Goal: Information Seeking & Learning: Check status

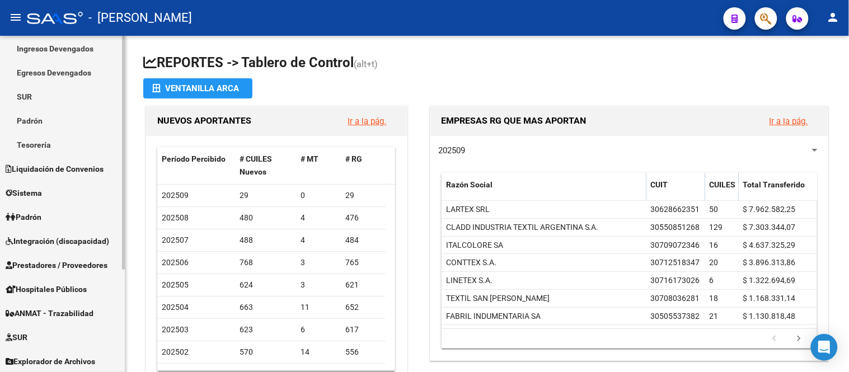
scroll to position [149, 0]
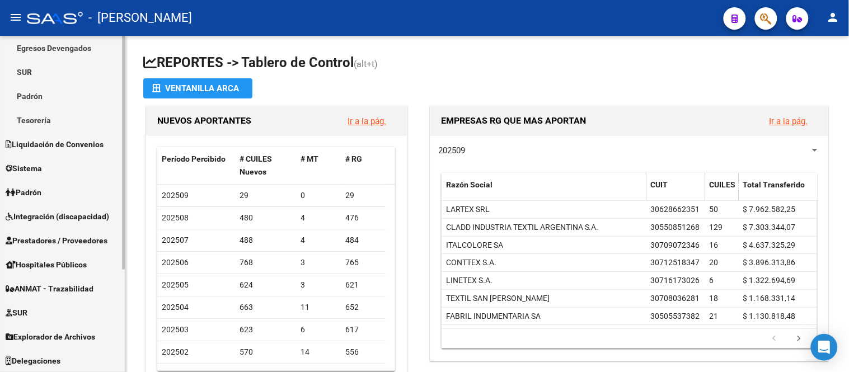
click at [62, 182] on link "Padrón" at bounding box center [62, 192] width 125 height 24
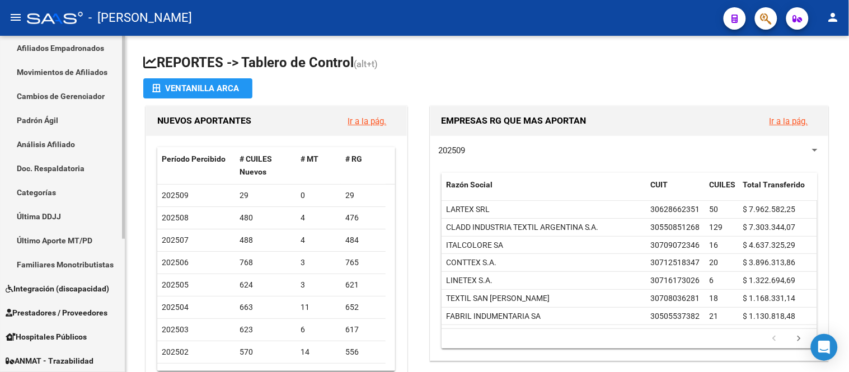
click at [74, 127] on link "Padrón Ágil" at bounding box center [62, 120] width 125 height 24
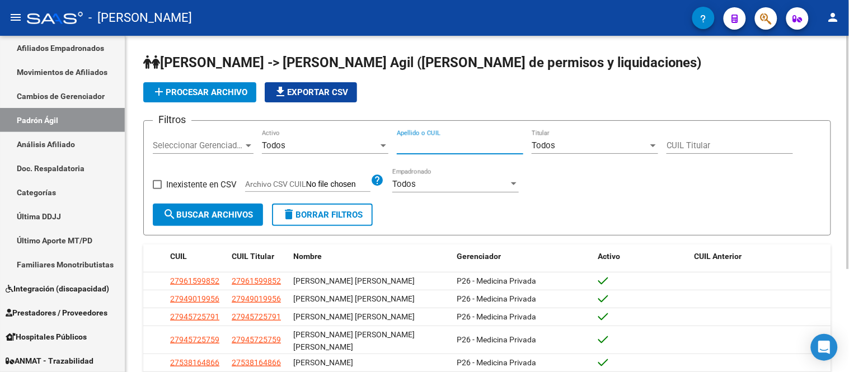
click at [449, 144] on input "Apellido o CUIL" at bounding box center [460, 145] width 126 height 10
paste input "17806940"
type input "17806940"
click at [237, 210] on span "search Buscar Archivos" at bounding box center [208, 215] width 90 height 10
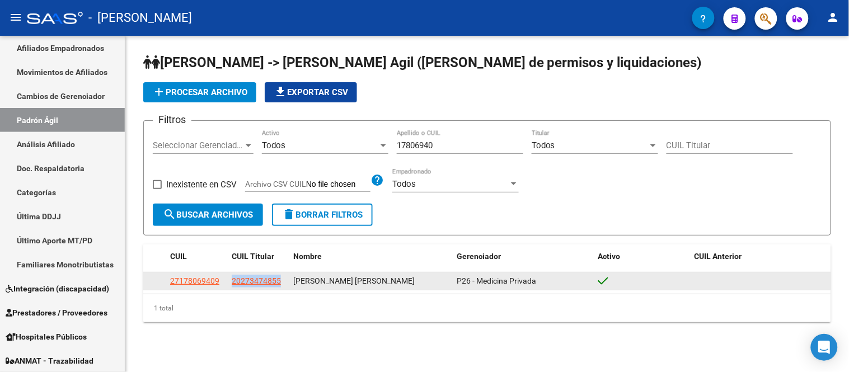
drag, startPoint x: 230, startPoint y: 280, endPoint x: 292, endPoint y: 280, distance: 61.5
click at [292, 280] on div "27178069409 20273474855 [PERSON_NAME] [PERSON_NAME] P26 - Medicina Privada" at bounding box center [487, 281] width 688 height 18
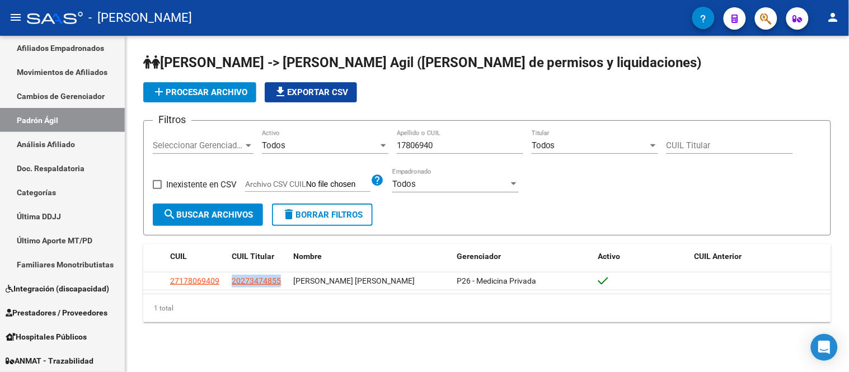
copy span "20273474855"
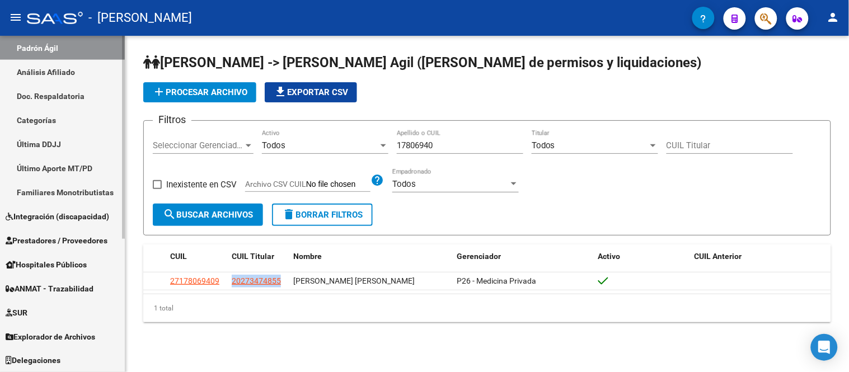
click at [86, 331] on span "Explorador de Archivos" at bounding box center [51, 337] width 90 height 12
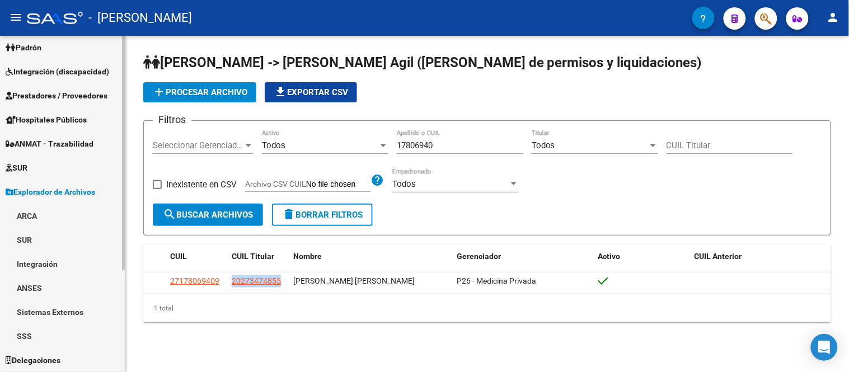
scroll to position [125, 0]
click at [51, 214] on link "ARCA" at bounding box center [62, 216] width 125 height 24
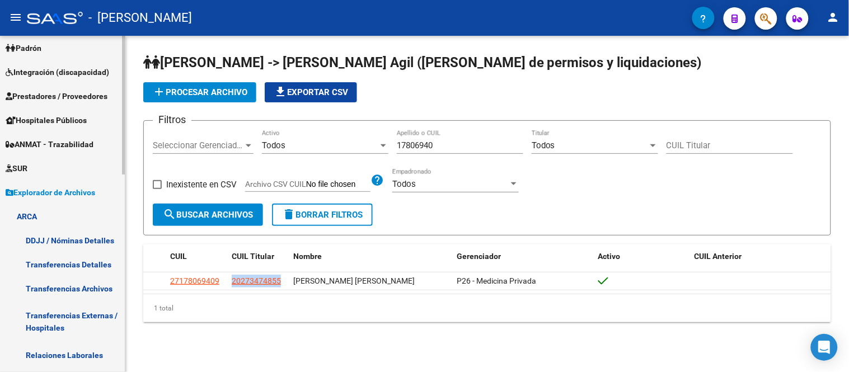
scroll to position [249, 0]
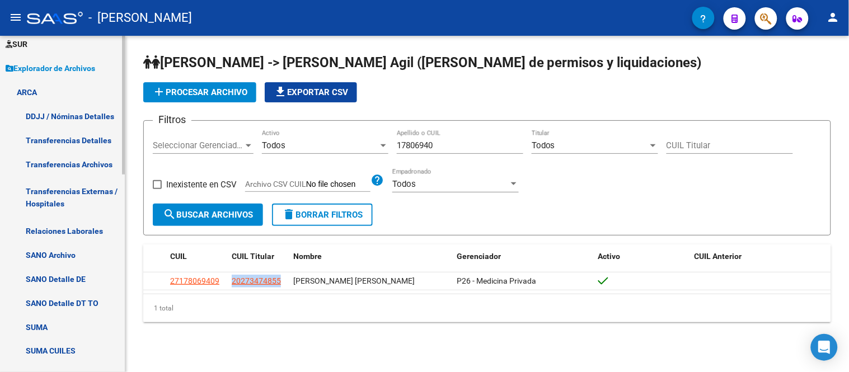
click at [84, 147] on link "Transferencias Detalles" at bounding box center [62, 140] width 125 height 24
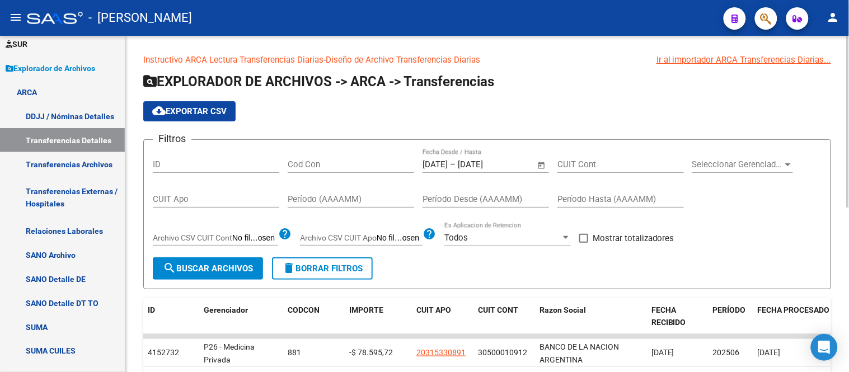
click at [615, 168] on input "CUIT Cont" at bounding box center [620, 164] width 126 height 10
paste input "20-27347485-5"
type input "20-27347485-5"
click at [540, 163] on span "Open calendar" at bounding box center [541, 165] width 27 height 27
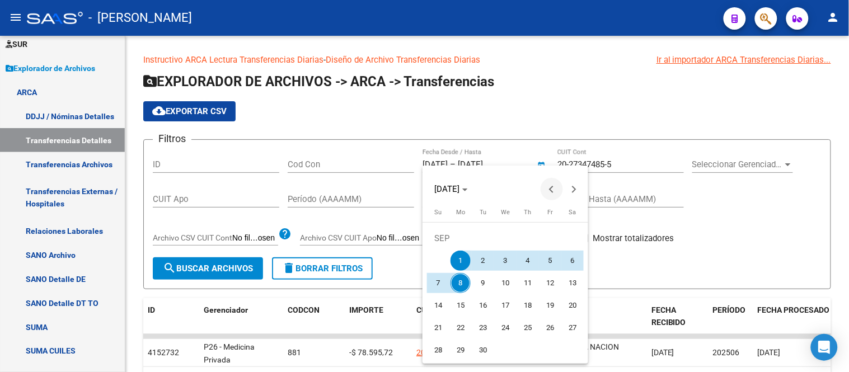
click at [545, 191] on span "Previous month" at bounding box center [552, 189] width 22 height 22
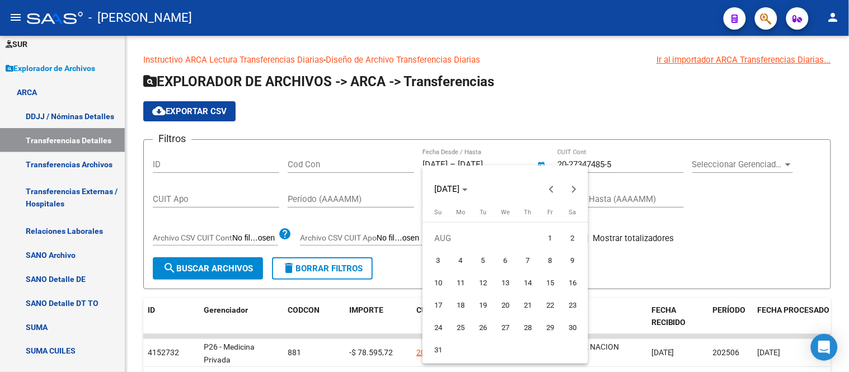
click at [554, 234] on span "1" at bounding box center [550, 238] width 20 height 20
type input "[DATE]"
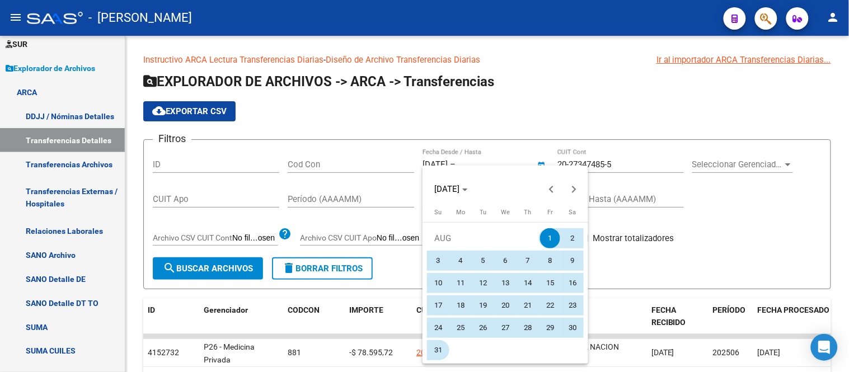
click at [438, 346] on span "31" at bounding box center [438, 350] width 20 height 20
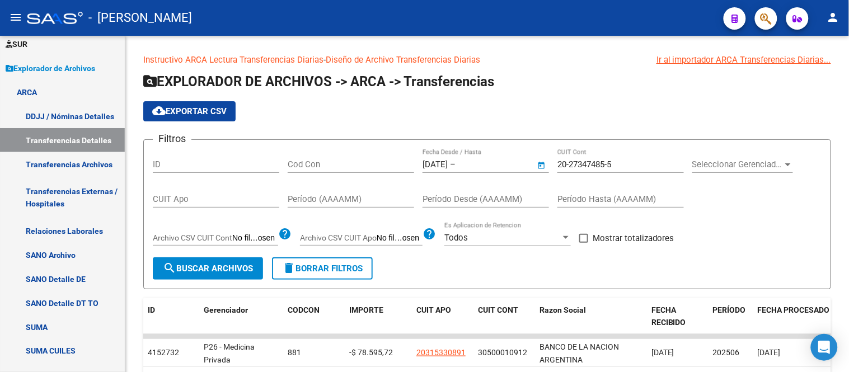
type input "[DATE]"
click at [200, 263] on button "search Buscar Archivos" at bounding box center [208, 268] width 110 height 22
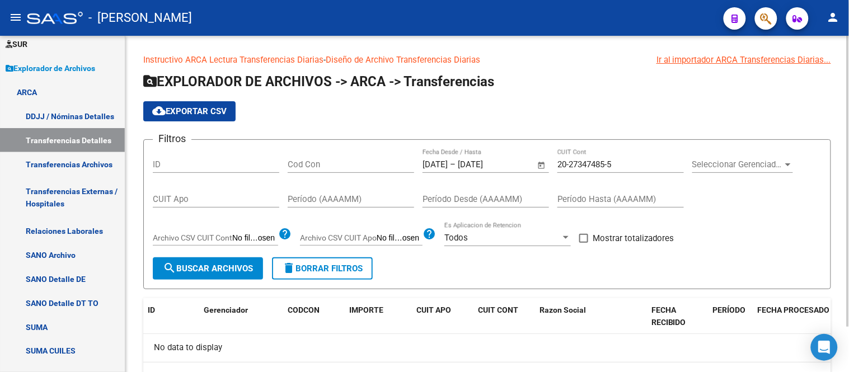
click at [544, 167] on span "Open calendar" at bounding box center [541, 165] width 27 height 27
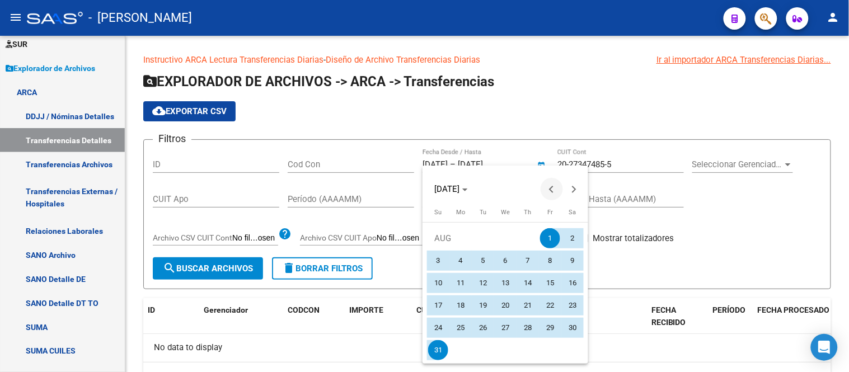
click at [546, 181] on span "Previous month" at bounding box center [552, 189] width 22 height 22
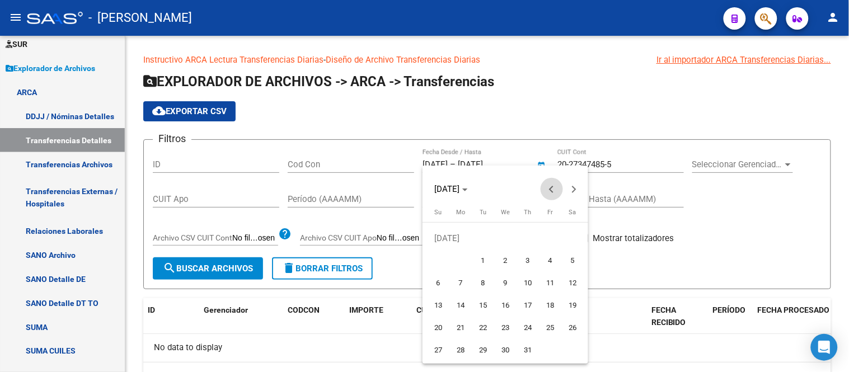
click at [546, 181] on span "Previous month" at bounding box center [552, 189] width 22 height 22
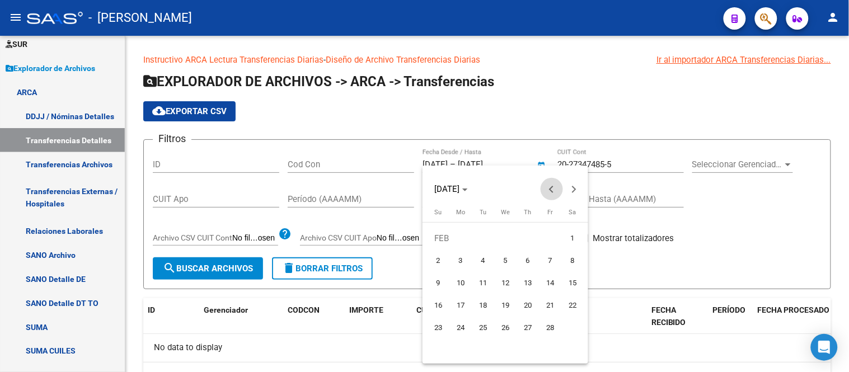
click at [546, 181] on span "Previous month" at bounding box center [552, 189] width 22 height 22
click at [546, 194] on span "Previous month" at bounding box center [552, 189] width 22 height 22
click at [568, 187] on span "Next month" at bounding box center [574, 189] width 22 height 22
click at [506, 235] on span "1" at bounding box center [505, 238] width 20 height 20
type input "[DATE]"
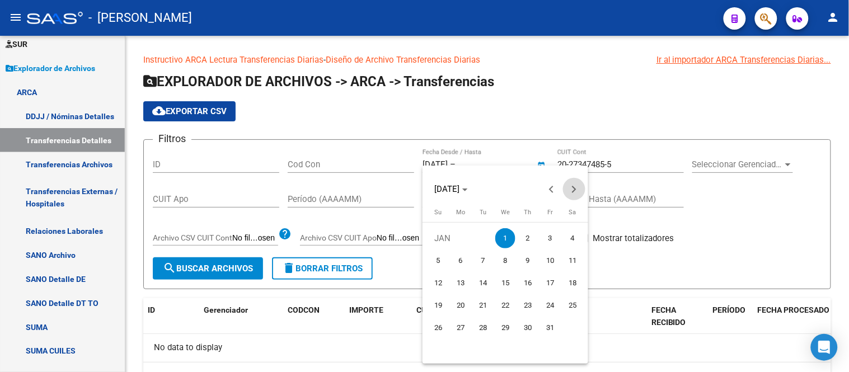
click at [568, 192] on span "Next month" at bounding box center [574, 189] width 22 height 22
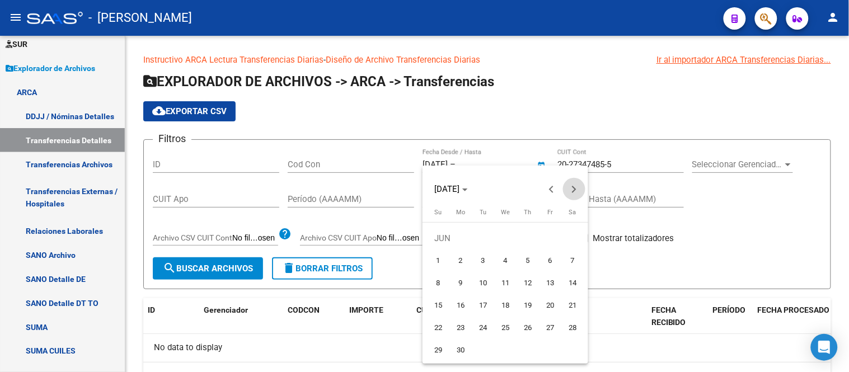
click at [568, 192] on span "Next month" at bounding box center [574, 189] width 22 height 22
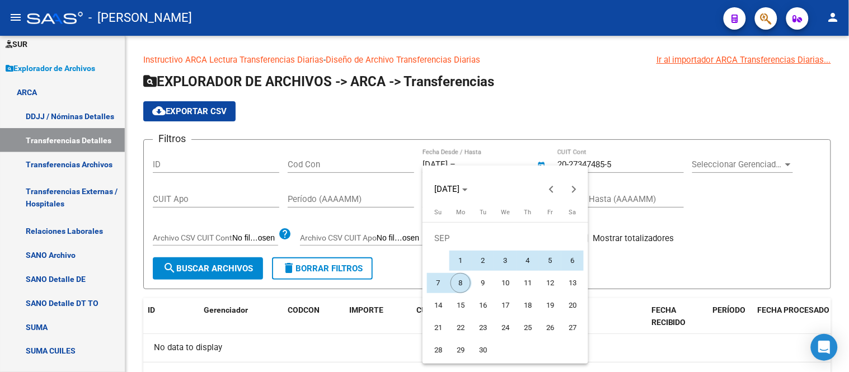
click at [452, 281] on span "8" at bounding box center [460, 283] width 20 height 20
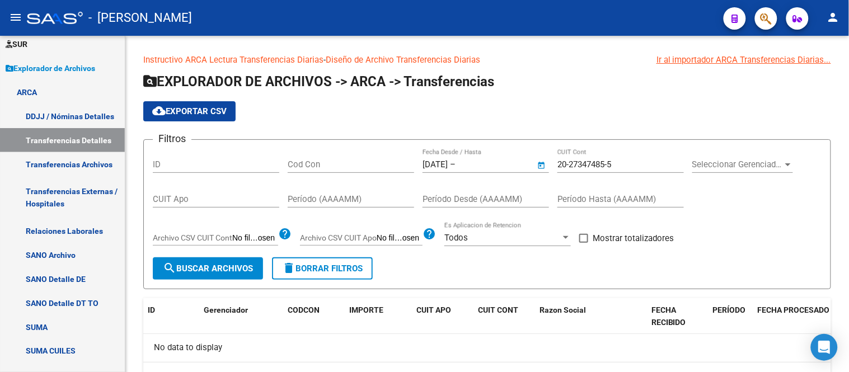
type input "[DATE]"
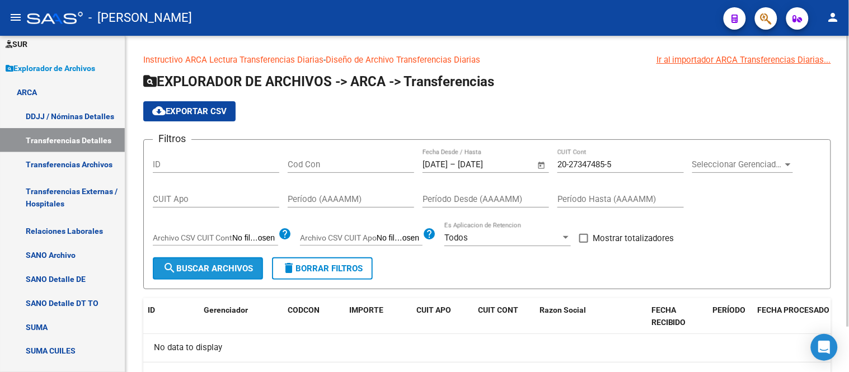
click at [238, 267] on span "search Buscar Archivos" at bounding box center [208, 269] width 90 height 10
click at [600, 167] on input "20-27347485-5" at bounding box center [620, 164] width 126 height 10
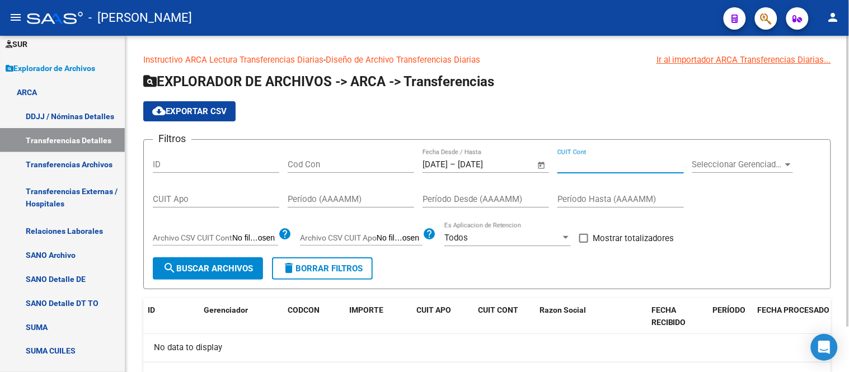
click at [237, 201] on input "CUIT Apo" at bounding box center [216, 199] width 126 height 10
paste input "20-27347485-5"
click at [225, 271] on span "search Buscar Archivos" at bounding box center [208, 269] width 90 height 10
click at [217, 204] on input "20-27347485-5" at bounding box center [216, 199] width 126 height 10
drag, startPoint x: 166, startPoint y: 200, endPoint x: 127, endPoint y: 197, distance: 39.3
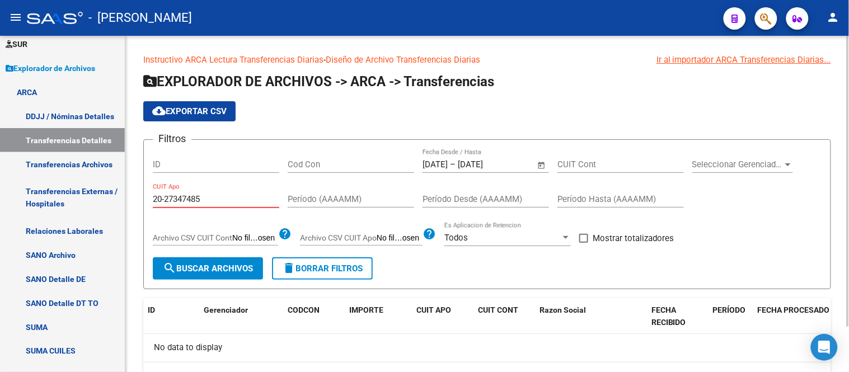
click at [127, 197] on div "Instructivo ARCA Lectura Transferencias Diarias - Diseño de Archivo Transferenc…" at bounding box center [486, 231] width 723 height 391
type input "27-347485"
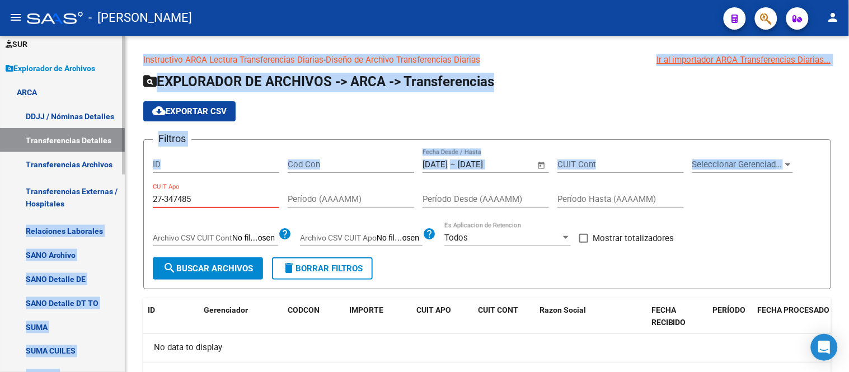
drag, startPoint x: 205, startPoint y: 205, endPoint x: 62, endPoint y: 217, distance: 143.7
click at [62, 217] on mat-sidenav-container "Firma Express Inicio Instructivos Contacto OS Reportes Tablero de Control Ingre…" at bounding box center [424, 204] width 849 height 336
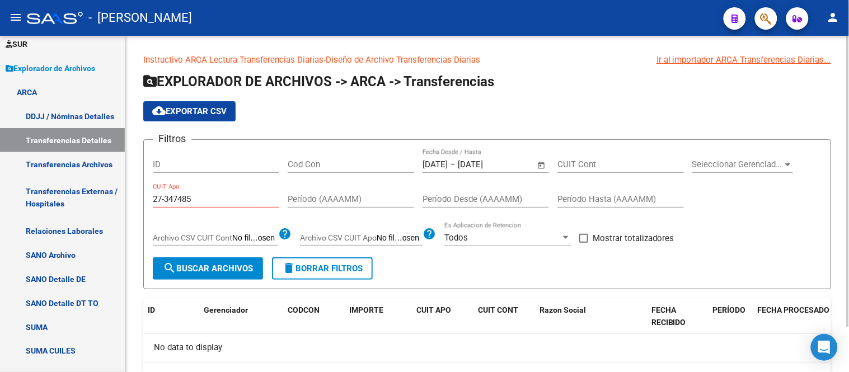
click at [172, 210] on div "27-347485 CUIT Apo" at bounding box center [216, 201] width 126 height 35
drag, startPoint x: 194, startPoint y: 198, endPoint x: 84, endPoint y: 200, distance: 109.1
click at [84, 200] on mat-sidenav-container "Firma Express Inicio Instructivos Contacto OS Reportes Tablero de Control Ingre…" at bounding box center [424, 204] width 849 height 336
paste input "-27347485"
type input "20-27347485-5"
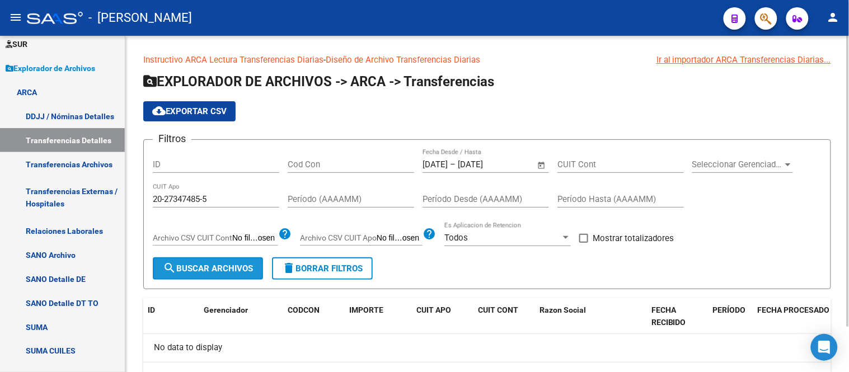
click at [243, 265] on span "search Buscar Archivos" at bounding box center [208, 269] width 90 height 10
click at [192, 200] on input "20-27347485-5" at bounding box center [216, 199] width 126 height 10
click at [544, 164] on span "Open calendar" at bounding box center [541, 165] width 27 height 27
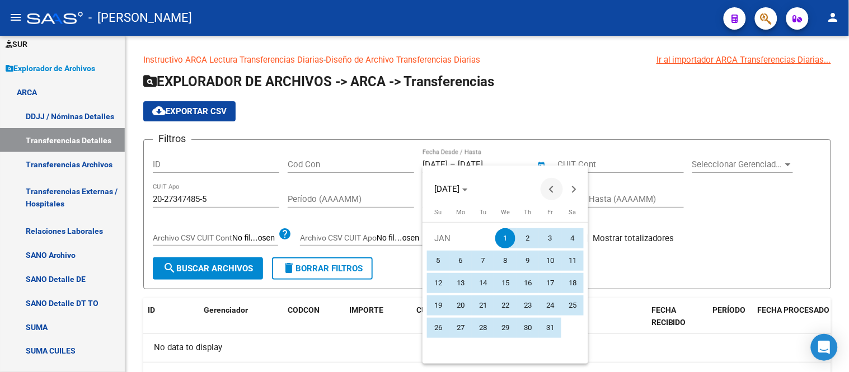
click at [549, 183] on span "Previous month" at bounding box center [552, 189] width 22 height 22
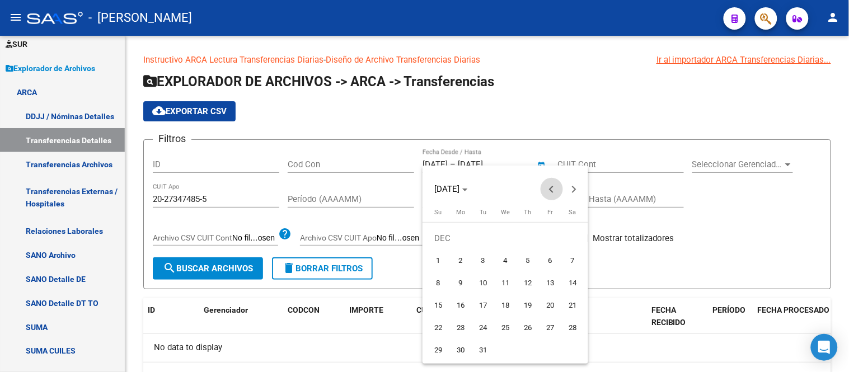
click at [549, 183] on span "Previous month" at bounding box center [552, 189] width 22 height 22
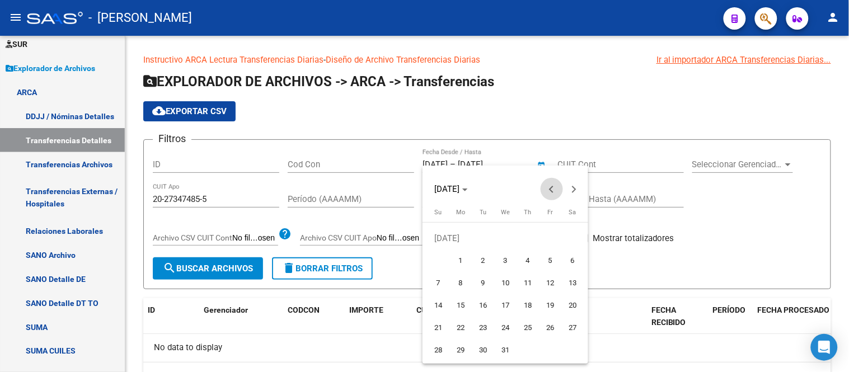
click at [549, 183] on span "Previous month" at bounding box center [552, 189] width 22 height 22
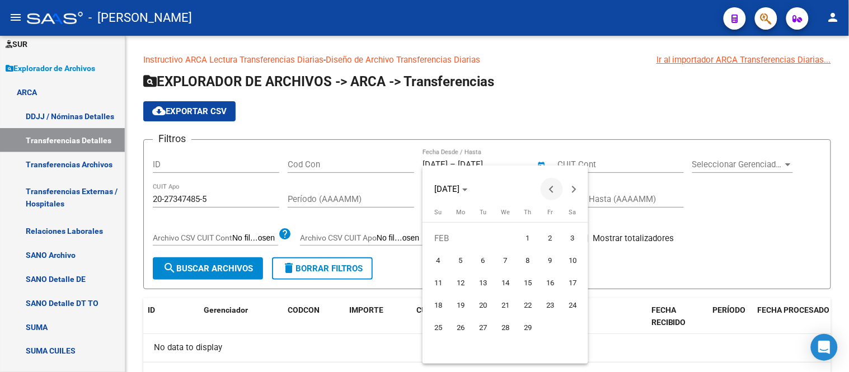
click at [549, 183] on span "Previous month" at bounding box center [552, 189] width 22 height 22
click at [575, 183] on span "Next month" at bounding box center [574, 189] width 22 height 22
click at [448, 256] on td at bounding box center [438, 261] width 22 height 22
click at [454, 255] on span "1" at bounding box center [460, 261] width 20 height 20
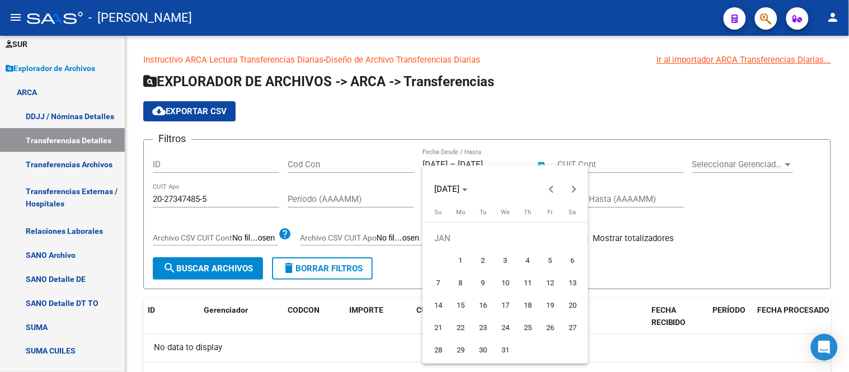
type input "[DATE]"
click at [576, 191] on span "Next month" at bounding box center [574, 189] width 22 height 22
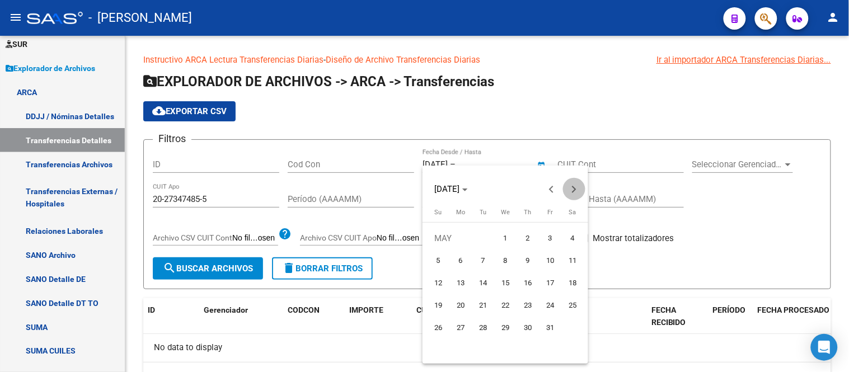
click at [576, 191] on span "Next month" at bounding box center [574, 189] width 22 height 22
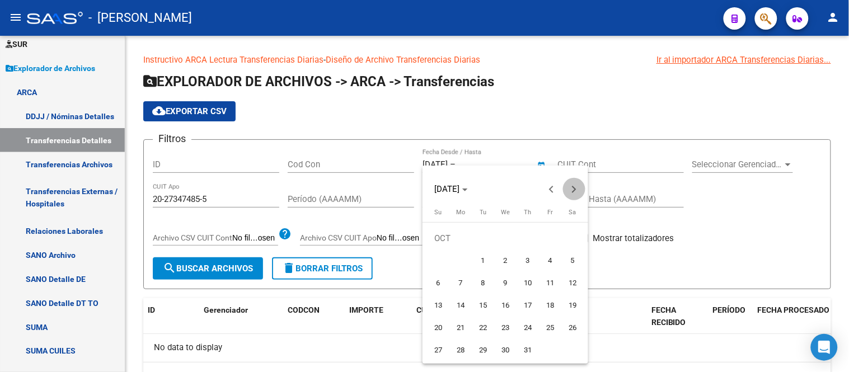
click at [576, 191] on span "Next month" at bounding box center [574, 189] width 22 height 22
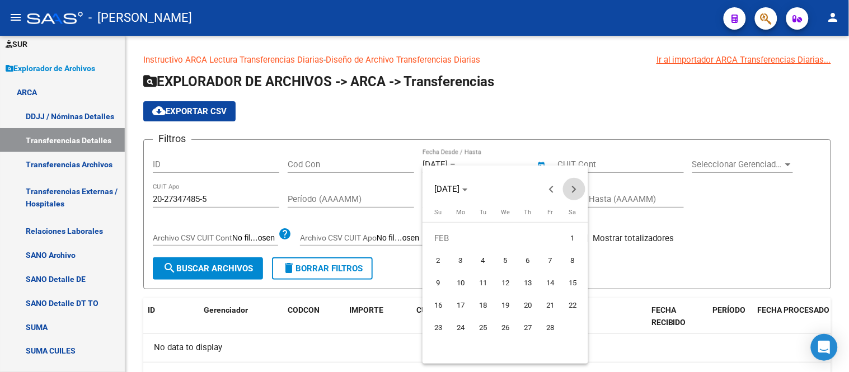
click at [576, 191] on span "Next month" at bounding box center [574, 189] width 22 height 22
click at [576, 192] on span "Next month" at bounding box center [574, 189] width 22 height 22
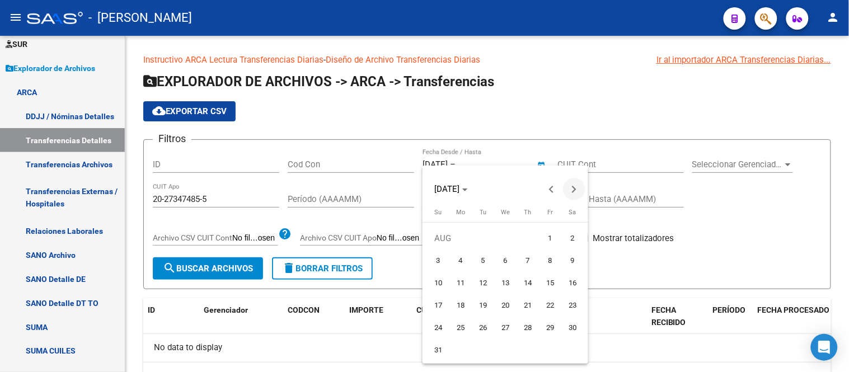
click at [576, 192] on span "Next month" at bounding box center [574, 189] width 22 height 22
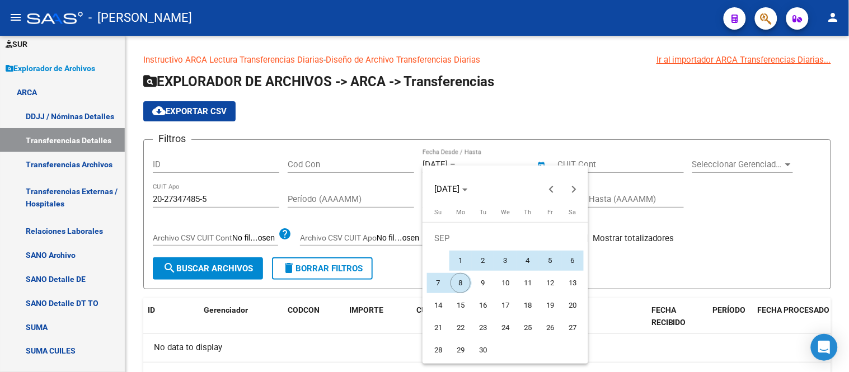
click at [460, 283] on span "8" at bounding box center [460, 283] width 20 height 20
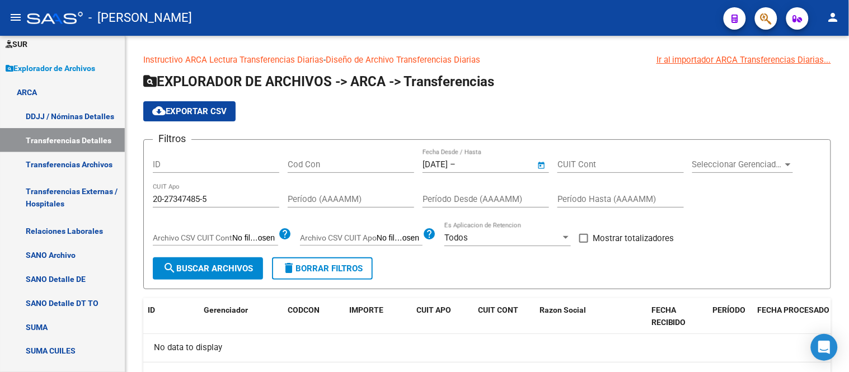
type input "[DATE]"
click at [231, 281] on form "Filtros ID Cod Con [DATE] [DATE] – [DATE] Fecha fin Fecha Desde / Hasta CUIT Co…" at bounding box center [487, 214] width 688 height 150
click at [231, 280] on form "Filtros ID Cod Con [DATE] [DATE] – [DATE] Fecha fin Fecha Desde / Hasta CUIT Co…" at bounding box center [487, 214] width 688 height 150
click at [231, 278] on button "search Buscar Archivos" at bounding box center [208, 268] width 110 height 22
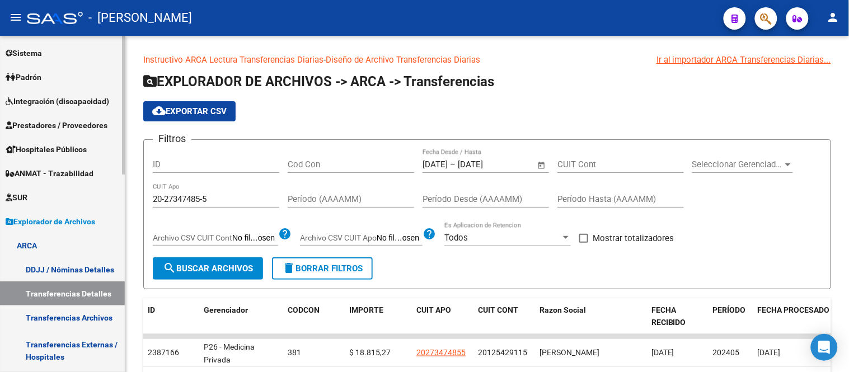
scroll to position [136, 0]
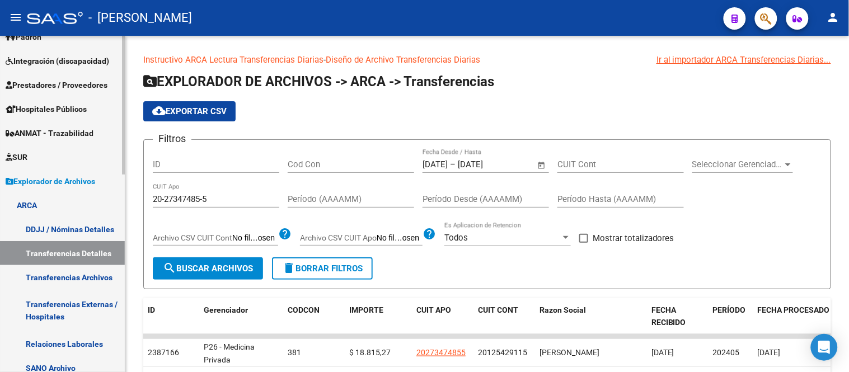
click at [128, 195] on mat-sidenav-container "Firma Express Inicio Instructivos Contacto OS Reportes Tablero de Control Ingre…" at bounding box center [424, 204] width 849 height 336
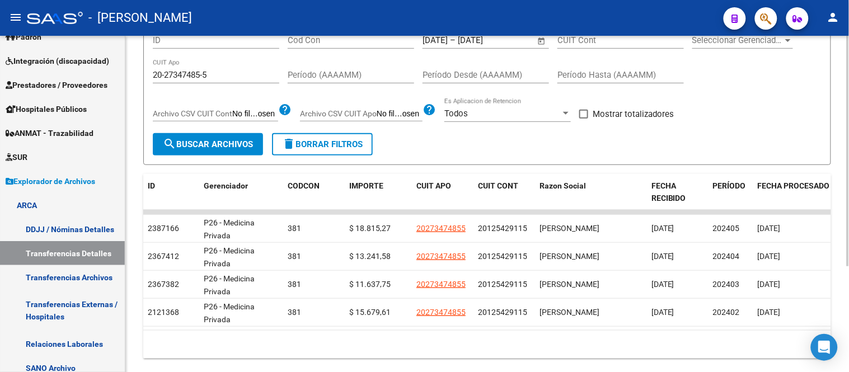
scroll to position [0, 0]
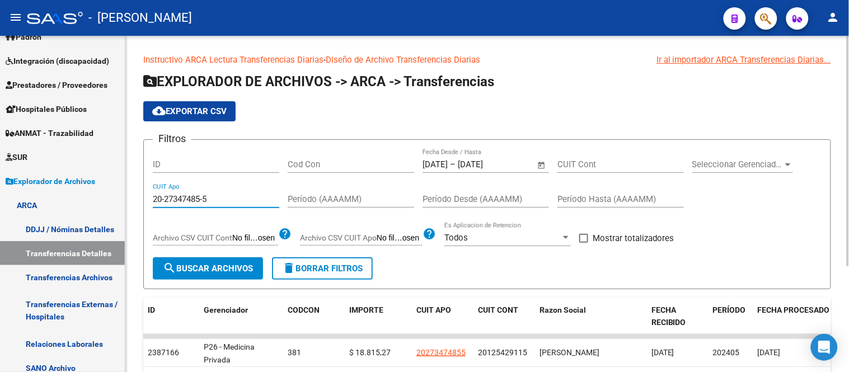
drag, startPoint x: 154, startPoint y: 200, endPoint x: 231, endPoint y: 197, distance: 76.1
click at [231, 197] on input "20-27347485-5" at bounding box center [216, 199] width 126 height 10
click at [571, 264] on form "Filtros ID Cod Con [DATE] [DATE] – [DATE] Fecha fin Fecha Desde / Hasta CUIT Co…" at bounding box center [487, 214] width 688 height 150
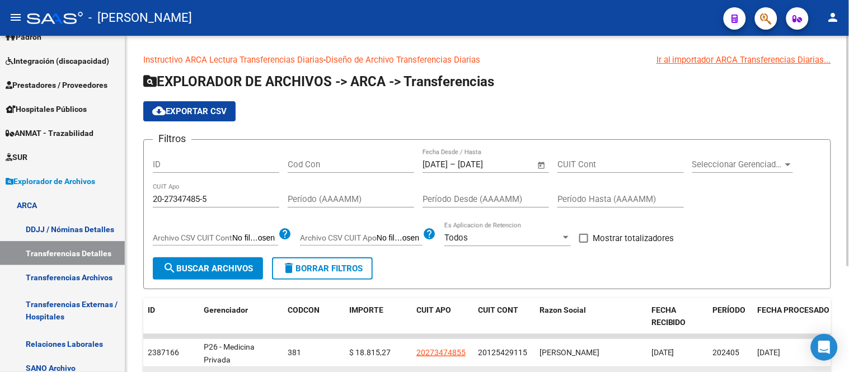
scroll to position [124, 0]
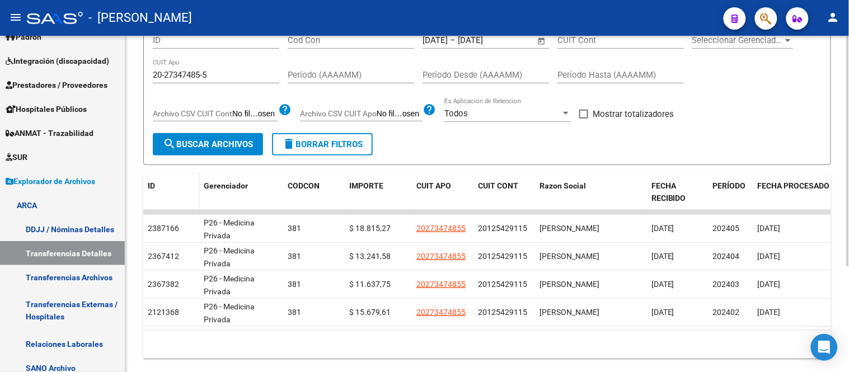
drag, startPoint x: 802, startPoint y: 313, endPoint x: 145, endPoint y: 176, distance: 671.0
click at [145, 176] on div "ID Gerenciador CODCON IMPORTE CUIT APO CUIT CONT Razon Social FECHA RECIBIDO PE…" at bounding box center [487, 266] width 688 height 185
click at [157, 171] on div "EXPLORADOR DE ARCHIVOS -> ARCA -> Transferencias cloud_download Exportar CSV Fi…" at bounding box center [487, 154] width 688 height 410
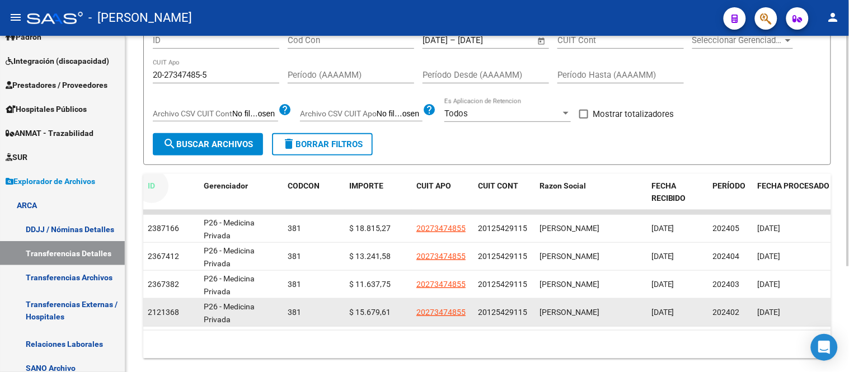
drag, startPoint x: 144, startPoint y: 182, endPoint x: 809, endPoint y: 320, distance: 678.4
click at [809, 320] on div "ID Gerenciador CODCON IMPORTE CUIT APO CUIT CONT Razon Social FECHA RECIBIDO PE…" at bounding box center [487, 266] width 688 height 185
click at [812, 316] on div "[DATE]" at bounding box center [795, 312] width 75 height 13
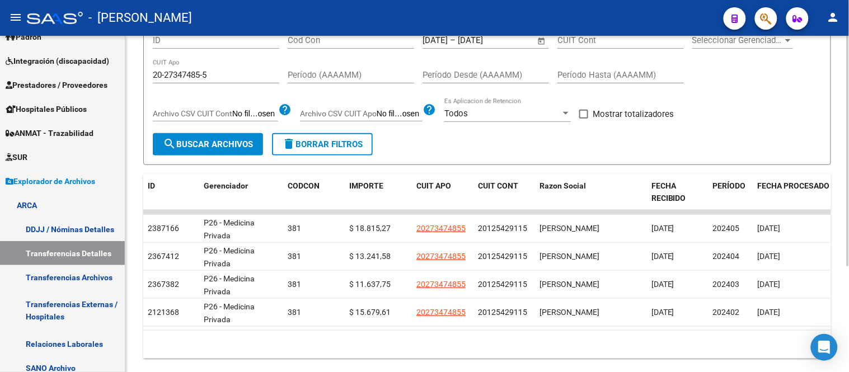
drag, startPoint x: 815, startPoint y: 313, endPoint x: 135, endPoint y: 170, distance: 694.8
click at [135, 170] on div "Instructivo ARCA Lectura Transferencias Diarias - Diseño de Archivo Transferenc…" at bounding box center [486, 153] width 723 height 483
click at [147, 169] on div "EXPLORADOR DE ARCHIVOS -> ARCA -> Transferencias cloud_download Exportar CSV Fi…" at bounding box center [487, 154] width 688 height 410
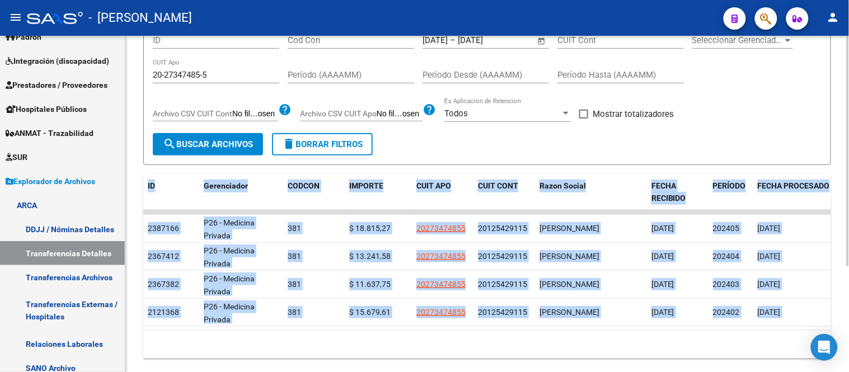
drag, startPoint x: 144, startPoint y: 170, endPoint x: 821, endPoint y: 327, distance: 695.0
click at [821, 327] on div "EXPLORADOR DE ARCHIVOS -> ARCA -> Transferencias cloud_download Exportar CSV Fi…" at bounding box center [487, 154] width 688 height 410
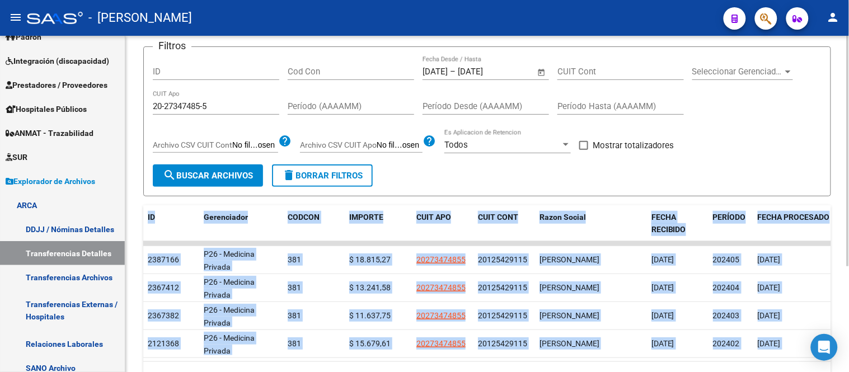
scroll to position [155, 0]
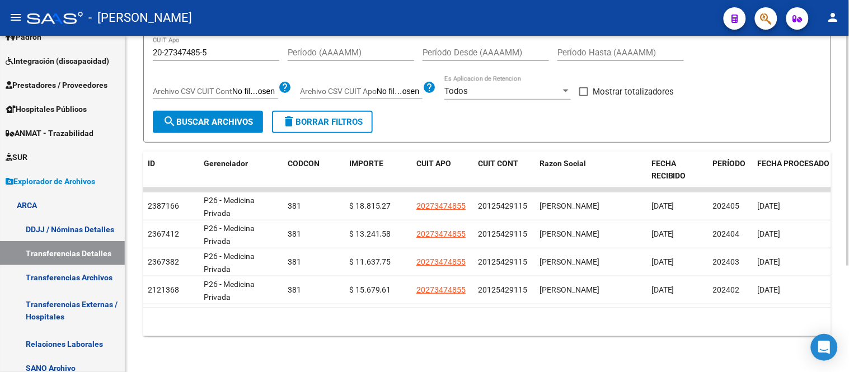
click at [613, 340] on div "Instructivo ARCA Lectura Transferencias Diarias - Diseño de Archivo Transferenc…" at bounding box center [486, 130] width 723 height 483
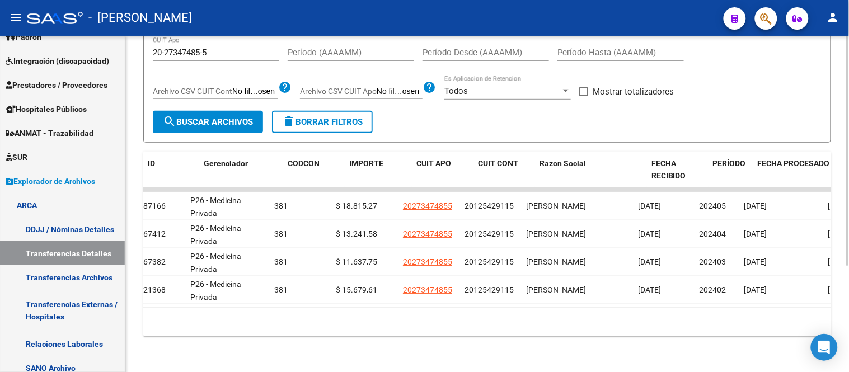
scroll to position [0, 0]
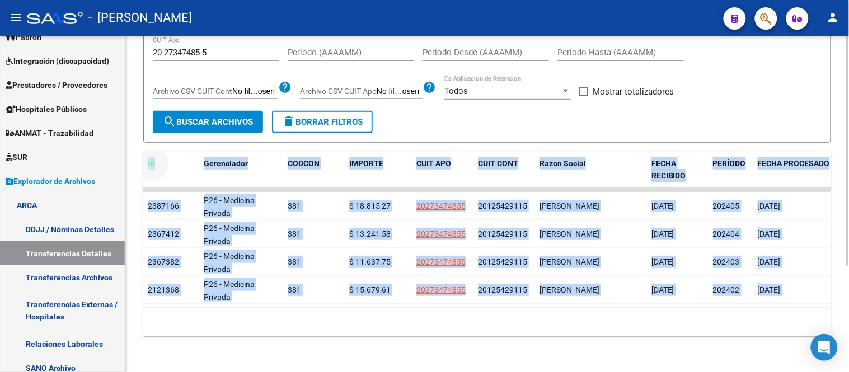
drag, startPoint x: 145, startPoint y: 150, endPoint x: 848, endPoint y: 294, distance: 717.3
click at [848, 294] on div "Instructivo ARCA Lectura Transferencias Diarias - Diseño de Archivo Transferenc…" at bounding box center [488, 130] width 726 height 483
click at [611, 317] on div "10 total 1" at bounding box center [487, 322] width 688 height 28
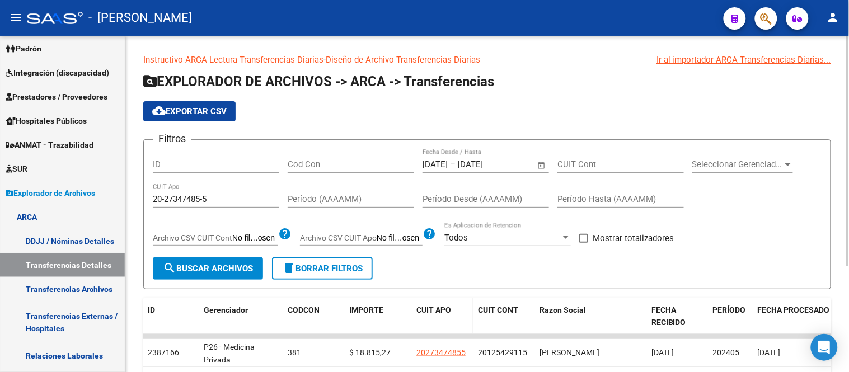
click at [417, 308] on span "CUIT APO" at bounding box center [433, 310] width 35 height 9
click at [448, 309] on span "CUIT APO" at bounding box center [433, 310] width 35 height 9
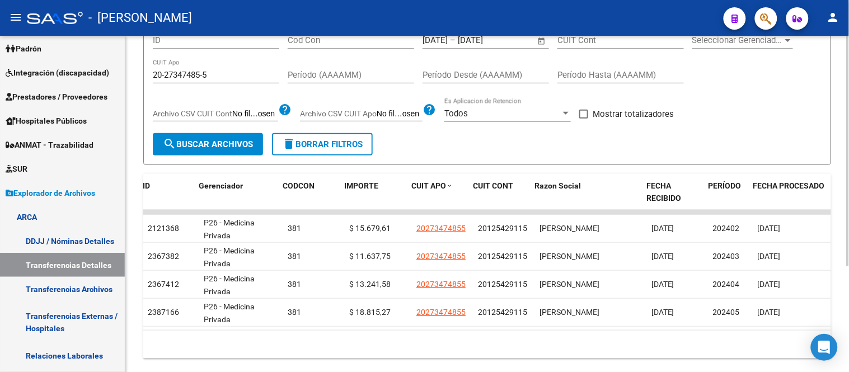
scroll to position [0, 39]
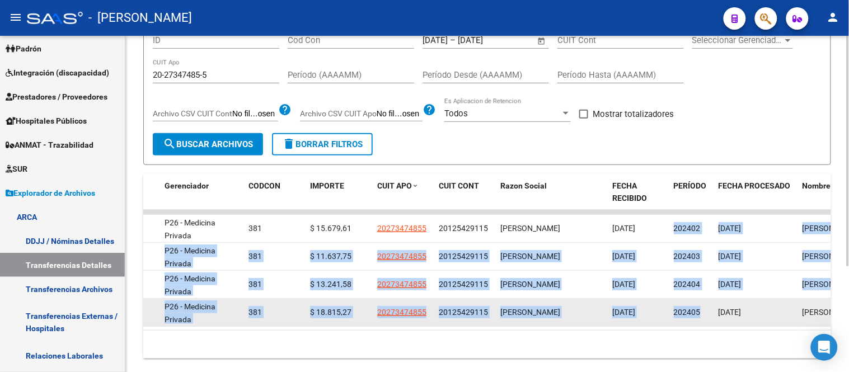
drag, startPoint x: 674, startPoint y: 224, endPoint x: 716, endPoint y: 326, distance: 109.6
click at [716, 326] on datatable-scroller "2121368 P26 - Medicina Privada 381 $ 15.679,61 20273474855 20125429115 [PERSON_…" at bounding box center [448, 268] width 688 height 117
click at [700, 317] on div "202405" at bounding box center [692, 312] width 36 height 13
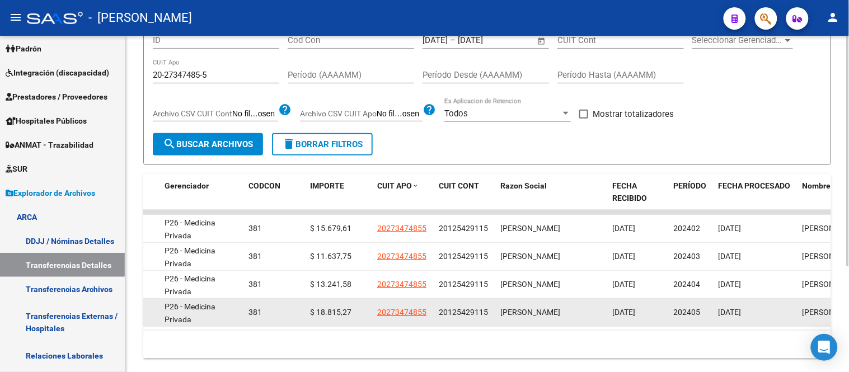
scroll to position [155, 0]
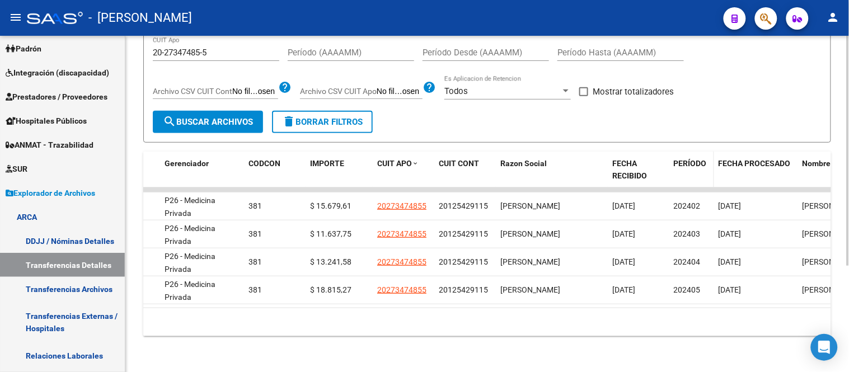
click at [687, 159] on div "PERÍODO" at bounding box center [692, 163] width 36 height 13
click at [687, 159] on span "PERÍODO" at bounding box center [690, 163] width 33 height 9
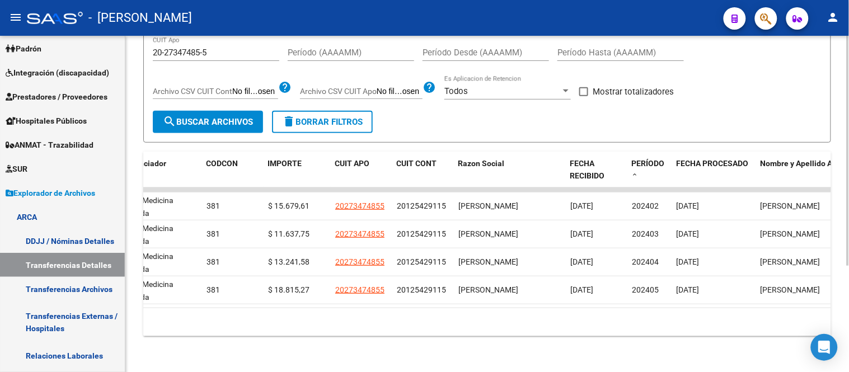
scroll to position [0, 118]
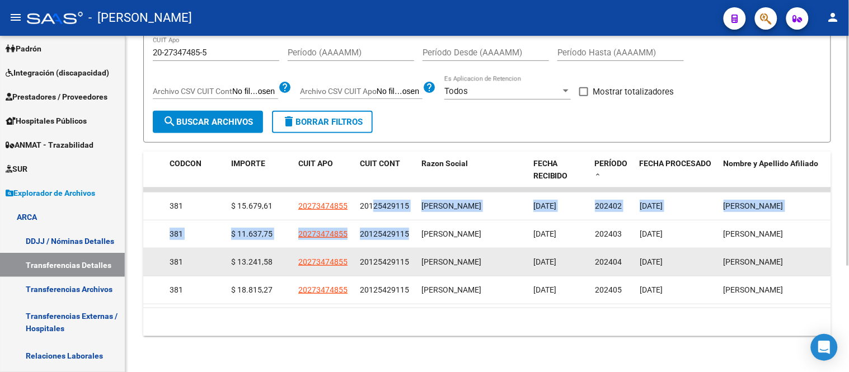
drag, startPoint x: 373, startPoint y: 194, endPoint x: 413, endPoint y: 249, distance: 68.2
click at [417, 214] on datatable-scroller "2121368 P26 - Medicina Privada 381 $ 15.679,61 20273474855 20125429115 [PERSON_…" at bounding box center [369, 245] width 688 height 117
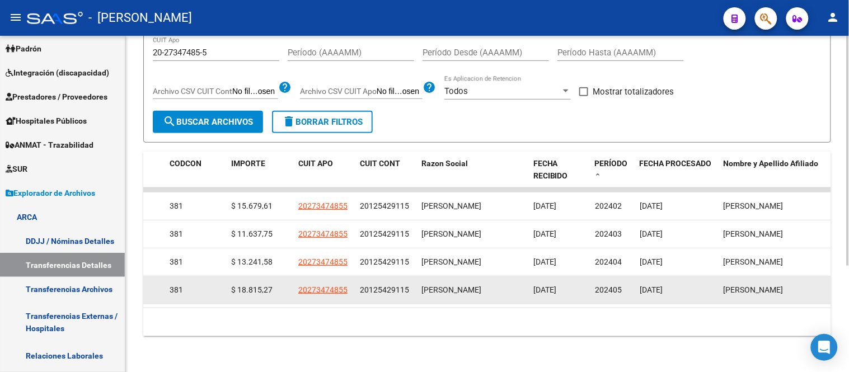
click at [388, 284] on div "20125429115" at bounding box center [384, 290] width 49 height 13
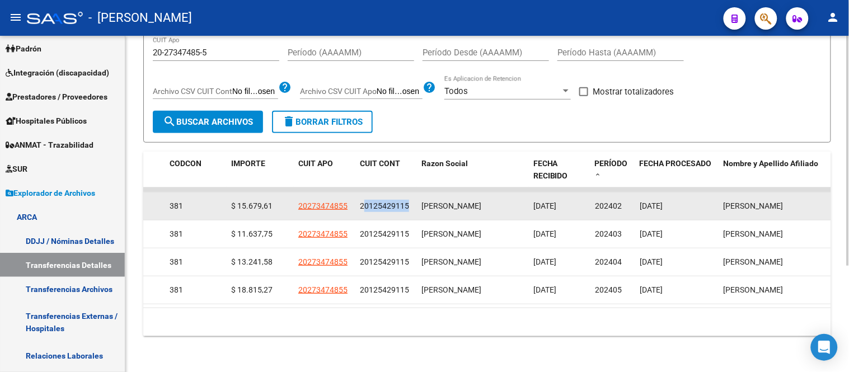
drag, startPoint x: 362, startPoint y: 195, endPoint x: 407, endPoint y: 199, distance: 45.5
click at [407, 200] on div "20125429115" at bounding box center [384, 206] width 49 height 13
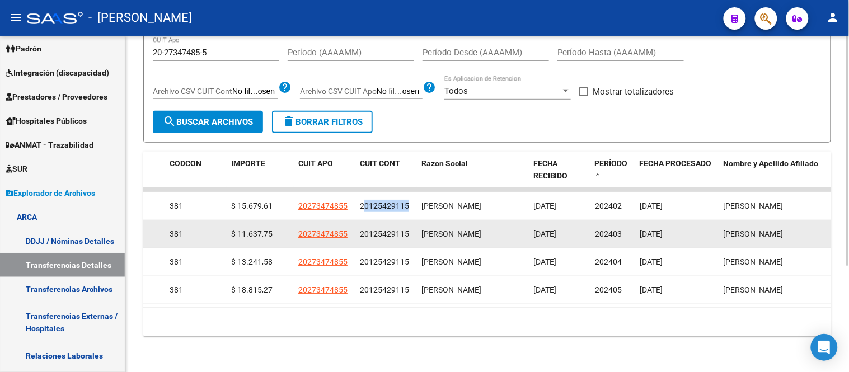
click at [393, 231] on div "20125429115" at bounding box center [384, 234] width 49 height 13
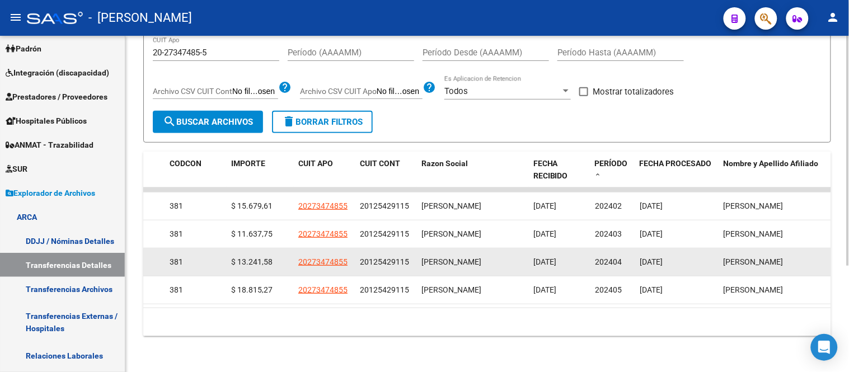
scroll to position [31, 0]
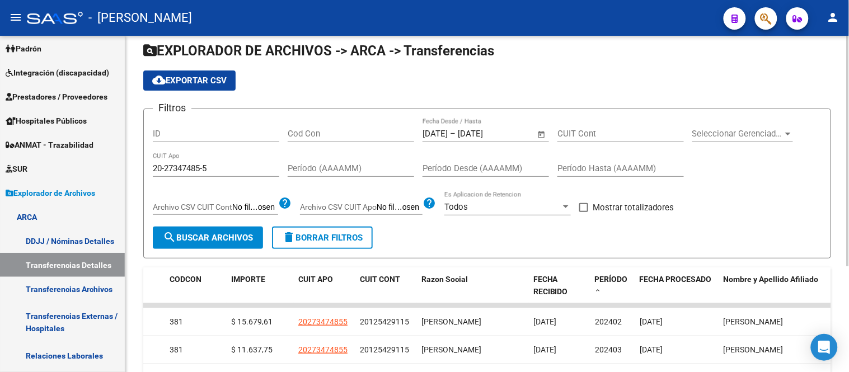
click at [181, 173] on input "20-27347485-5" at bounding box center [216, 168] width 126 height 10
click at [538, 241] on form "Filtros ID Cod Con [DATE] [DATE] – [DATE] Fecha fin Fecha Desde / Hasta CUIT Co…" at bounding box center [487, 184] width 688 height 150
click at [512, 132] on input "[DATE]" at bounding box center [485, 134] width 54 height 10
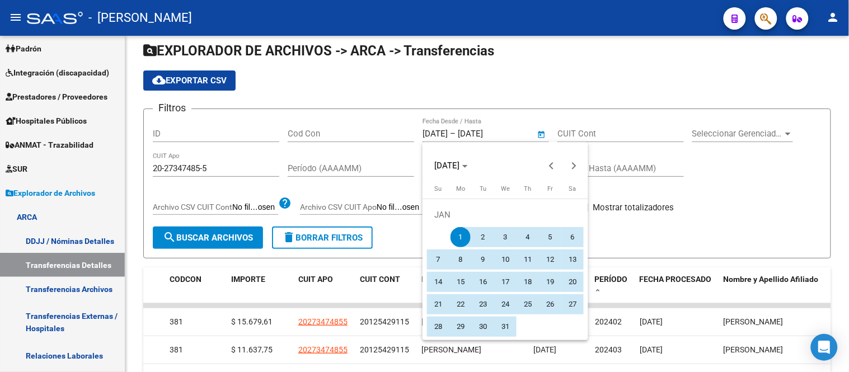
click at [690, 243] on div at bounding box center [424, 186] width 849 height 372
